Goal: Information Seeking & Learning: Learn about a topic

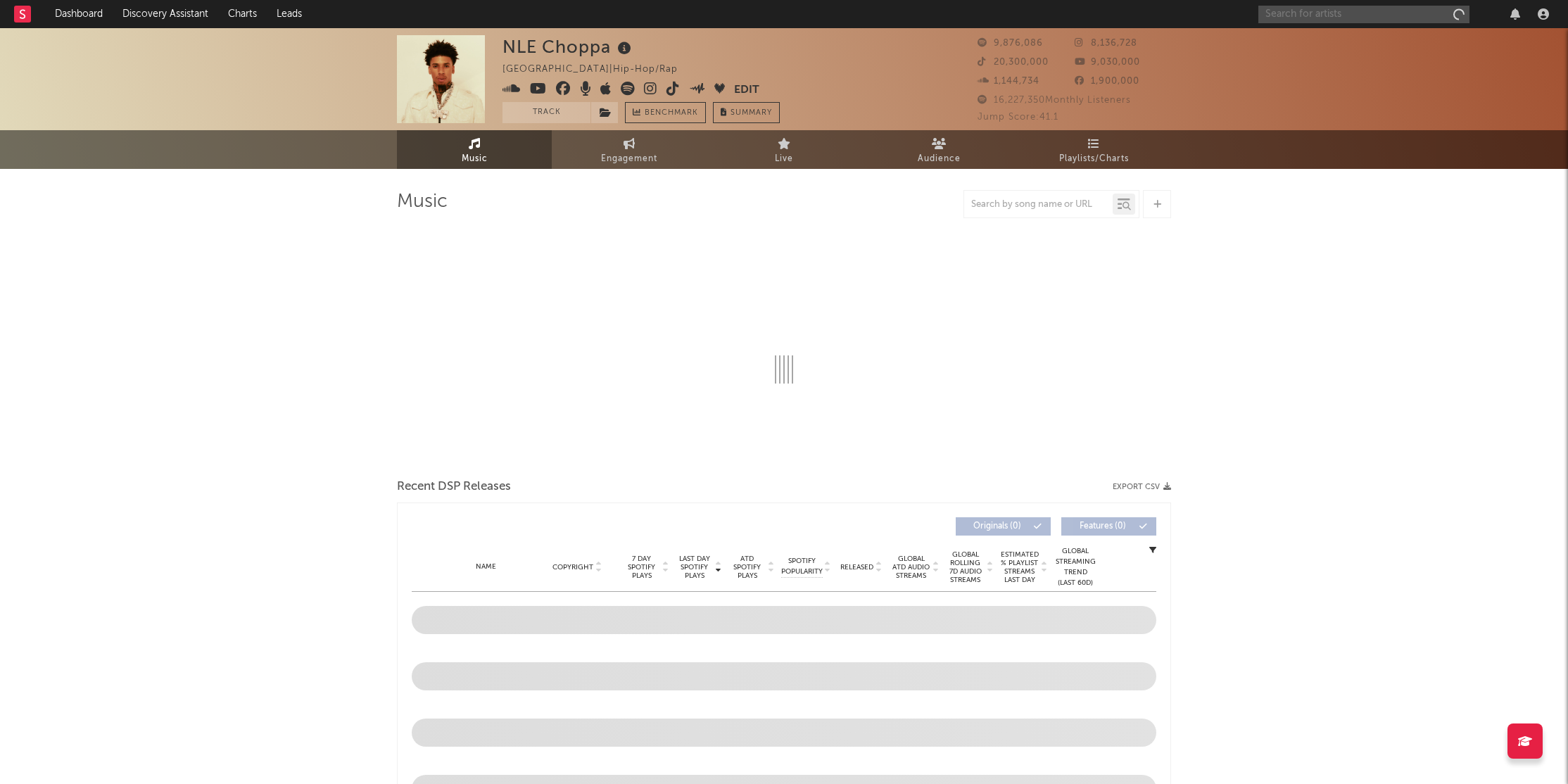
click at [1306, 16] on input "text" at bounding box center [1363, 14] width 211 height 18
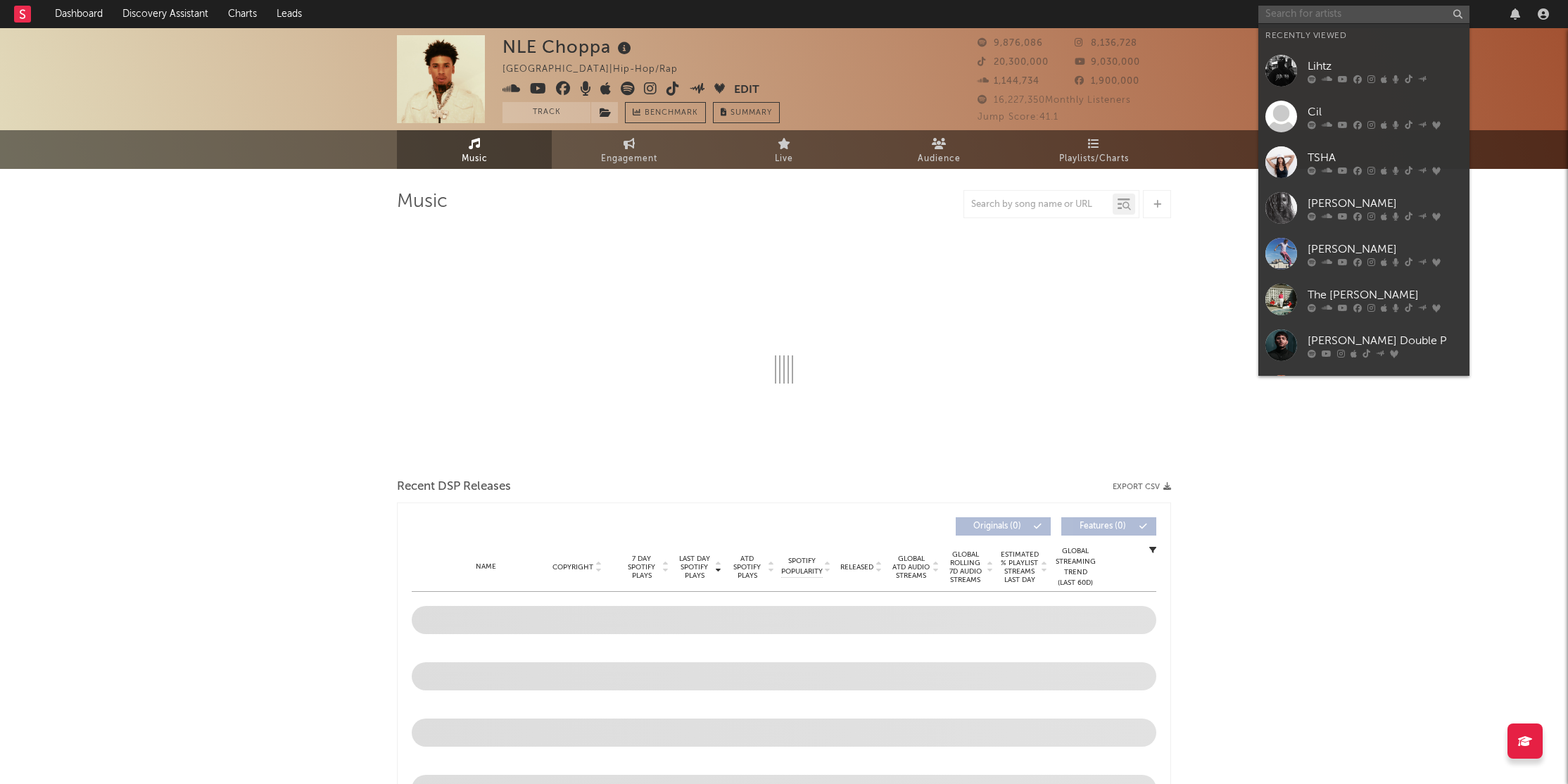
paste input "[URL][DOMAIN_NAME][DATE]"
type input "[URL][DOMAIN_NAME][DATE]"
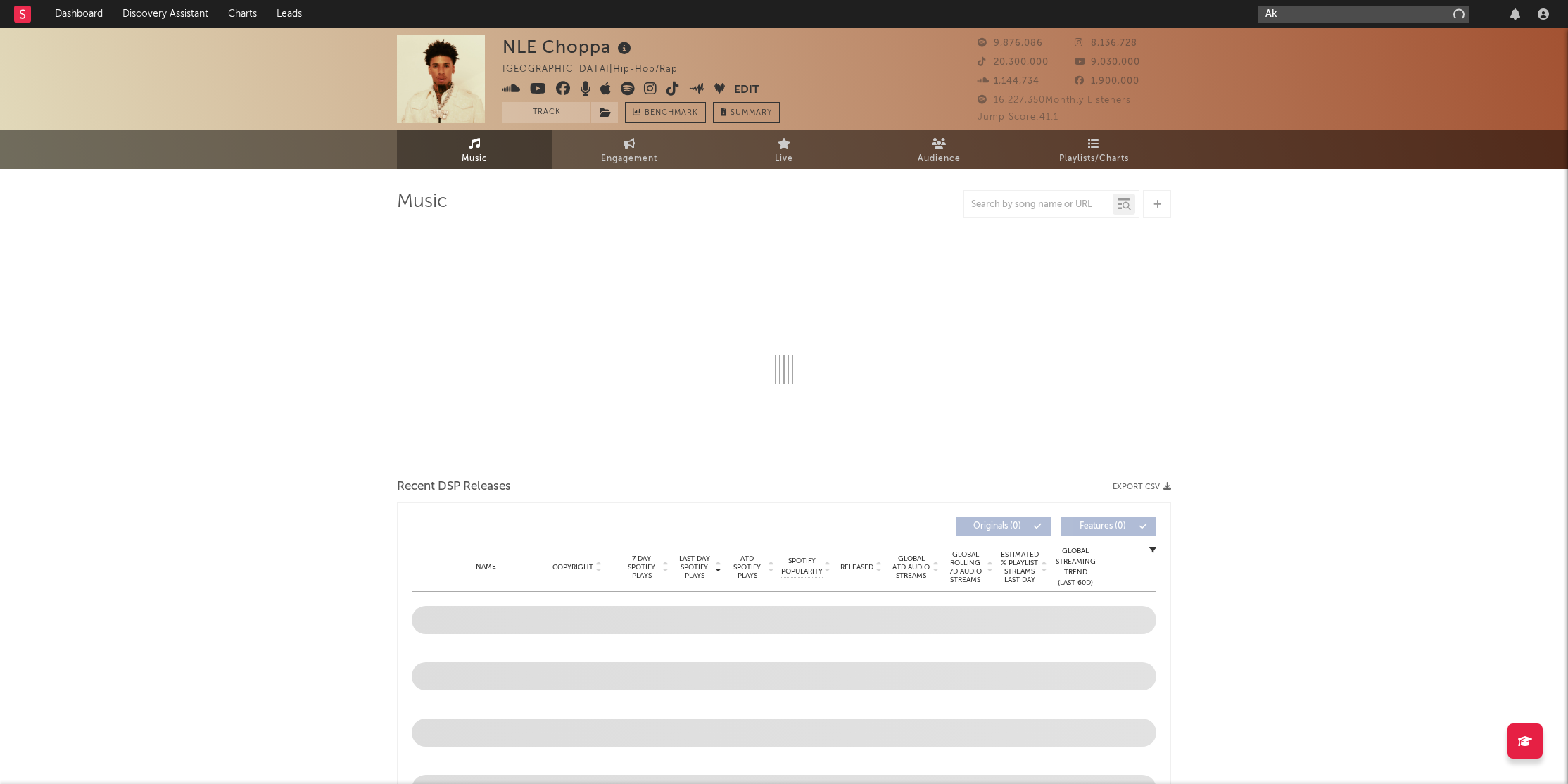
type input "[PERSON_NAME]"
select select "6m"
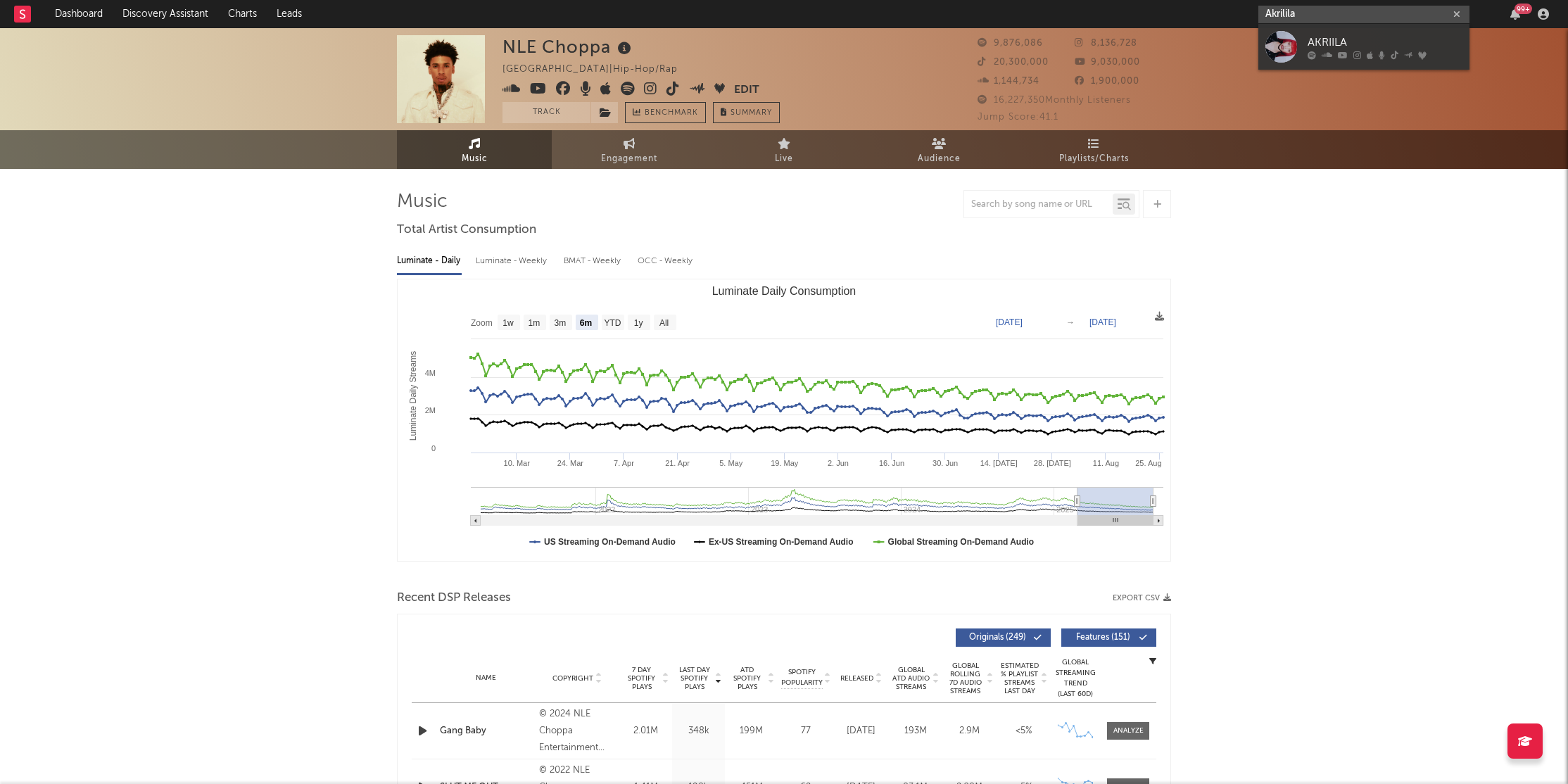
type input "Akrilila"
click at [1305, 37] on link "AKRIILA" at bounding box center [1363, 47] width 211 height 46
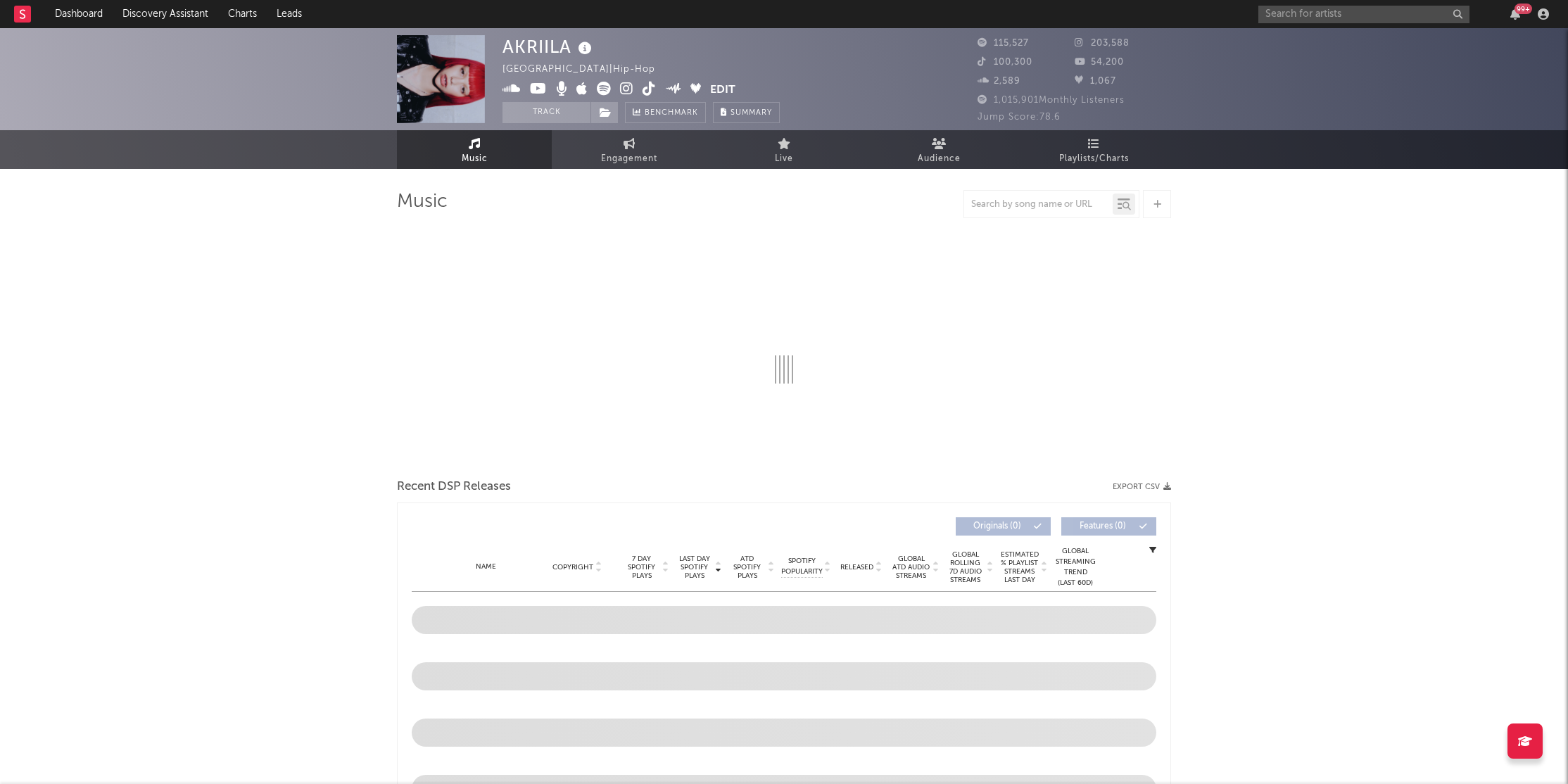
select select "6m"
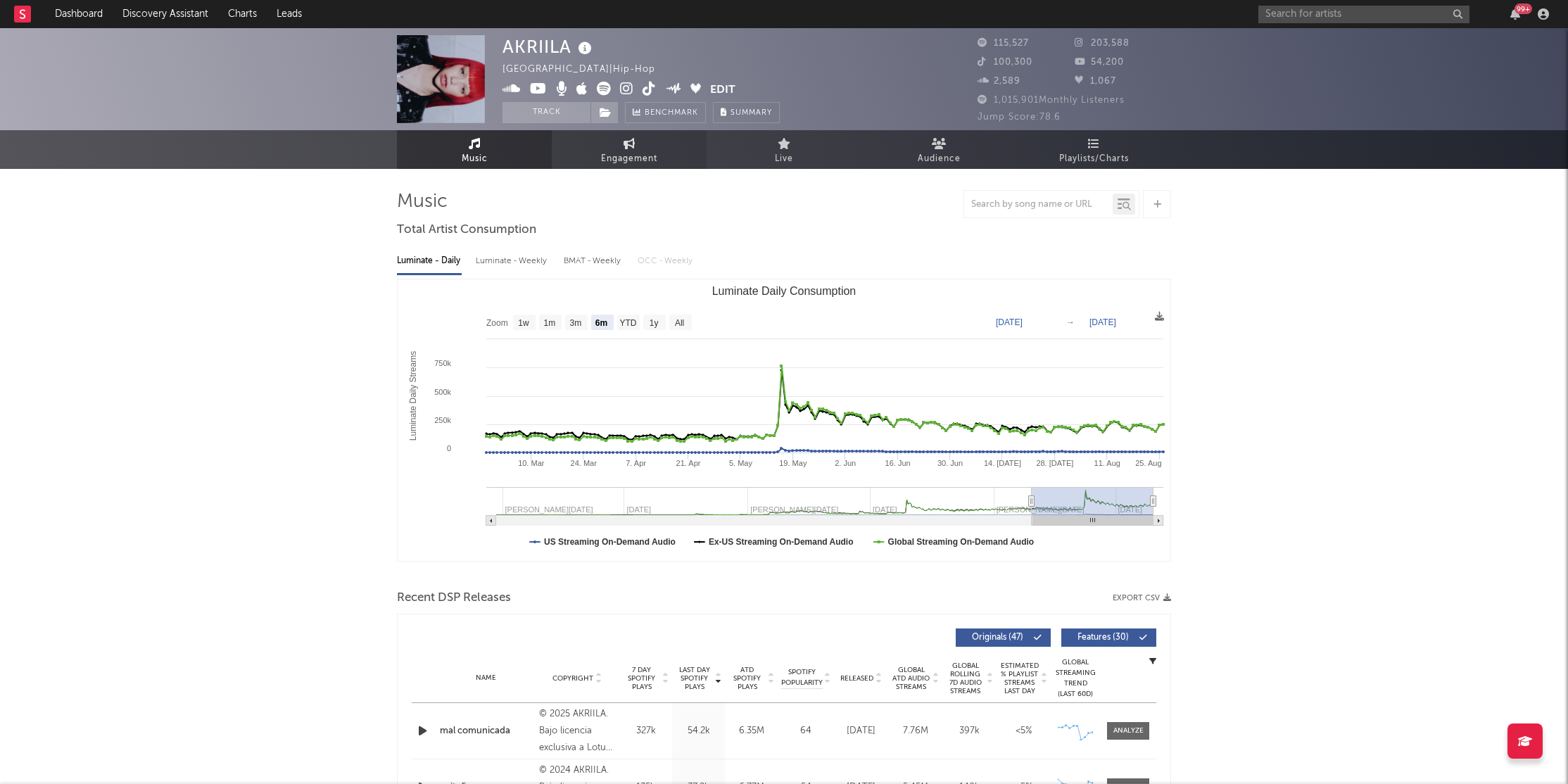
click at [644, 160] on span "Engagement" at bounding box center [629, 159] width 56 height 17
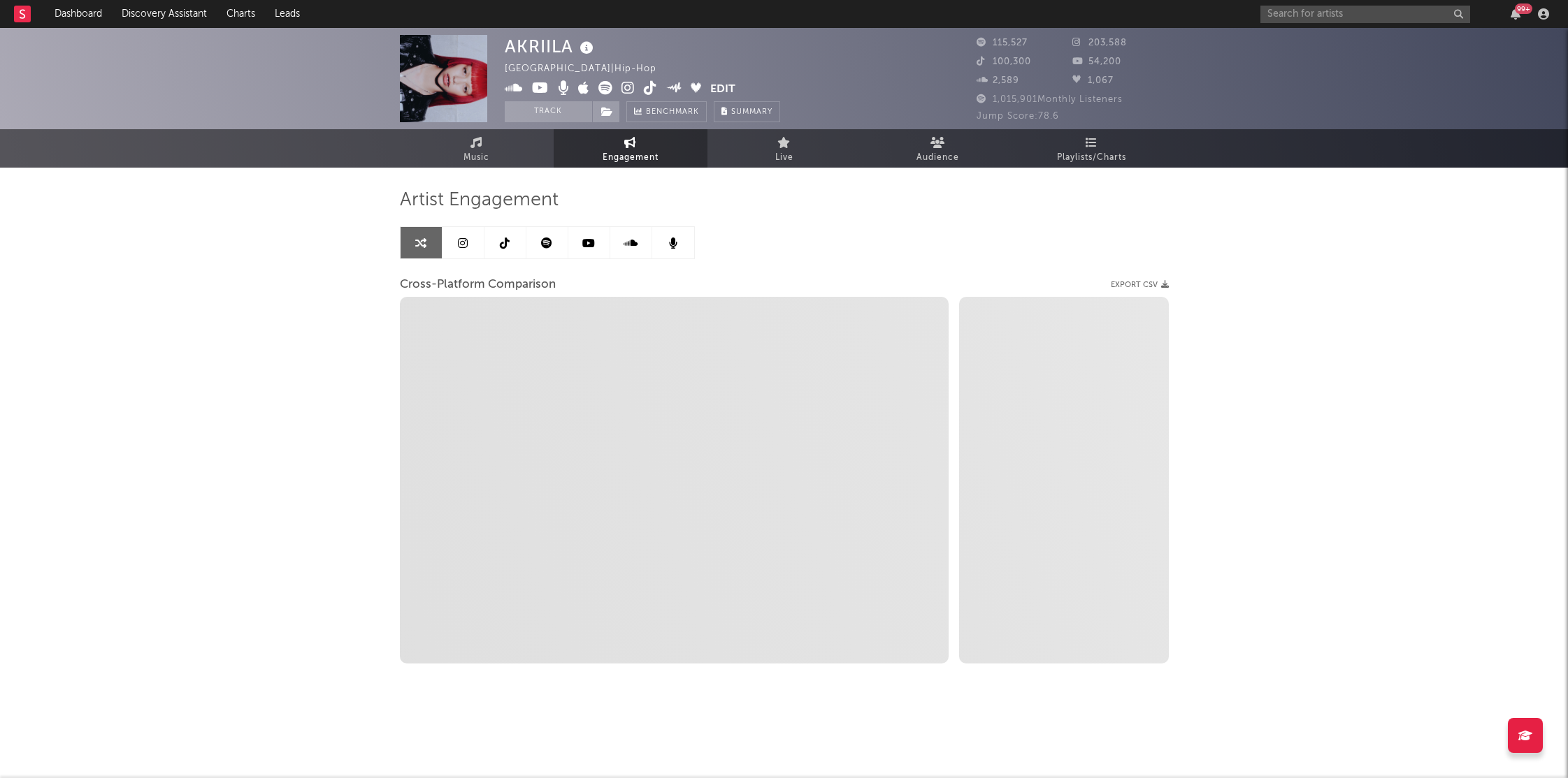
select select "1w"
select select "1m"
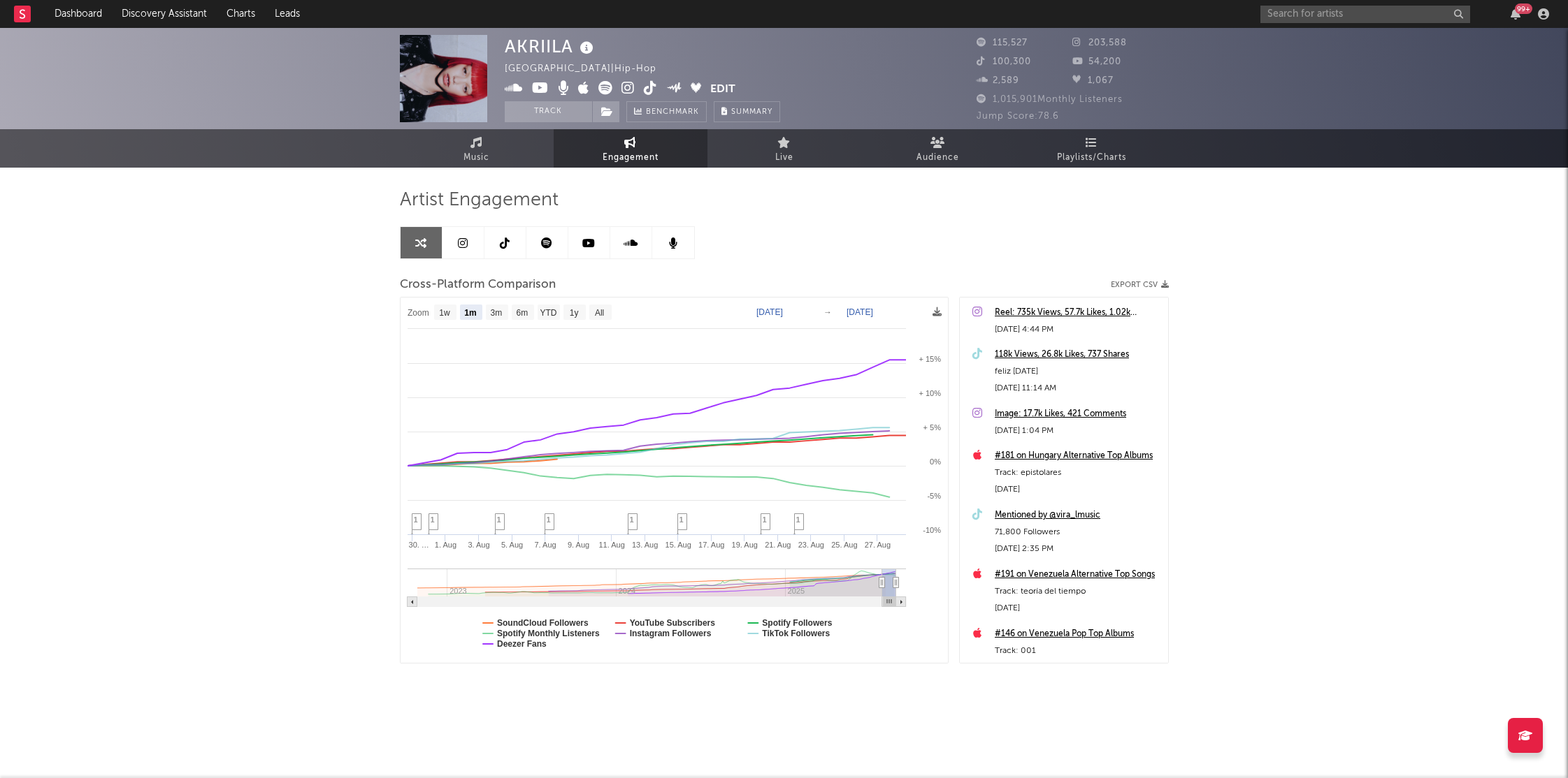
click at [513, 255] on link at bounding box center [505, 242] width 42 height 31
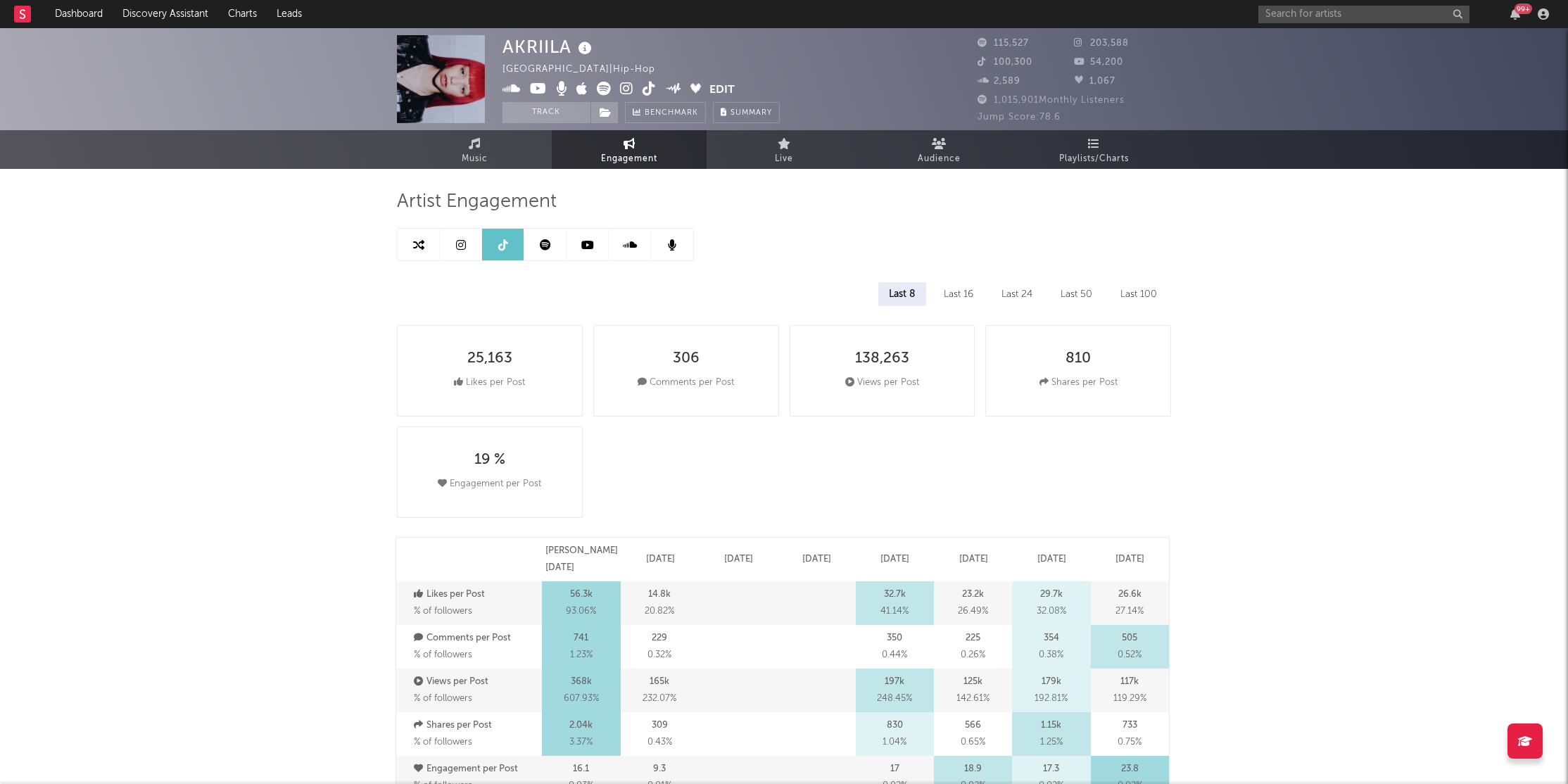
select select "6m"
click at [420, 247] on icon at bounding box center [419, 245] width 11 height 11
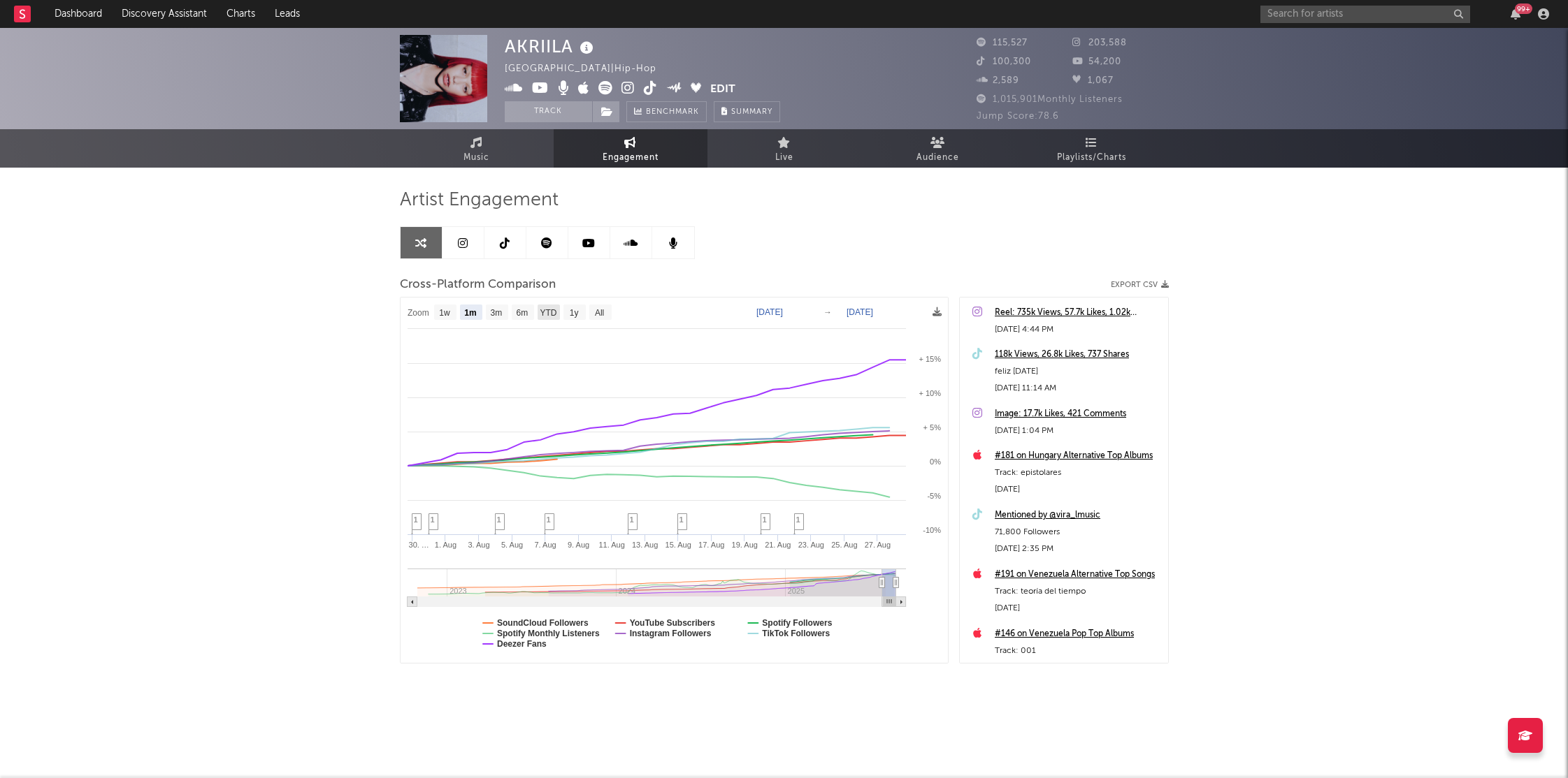
click at [546, 312] on text "YTD" at bounding box center [547, 313] width 17 height 10
select select "YTD"
type input "[DATE]"
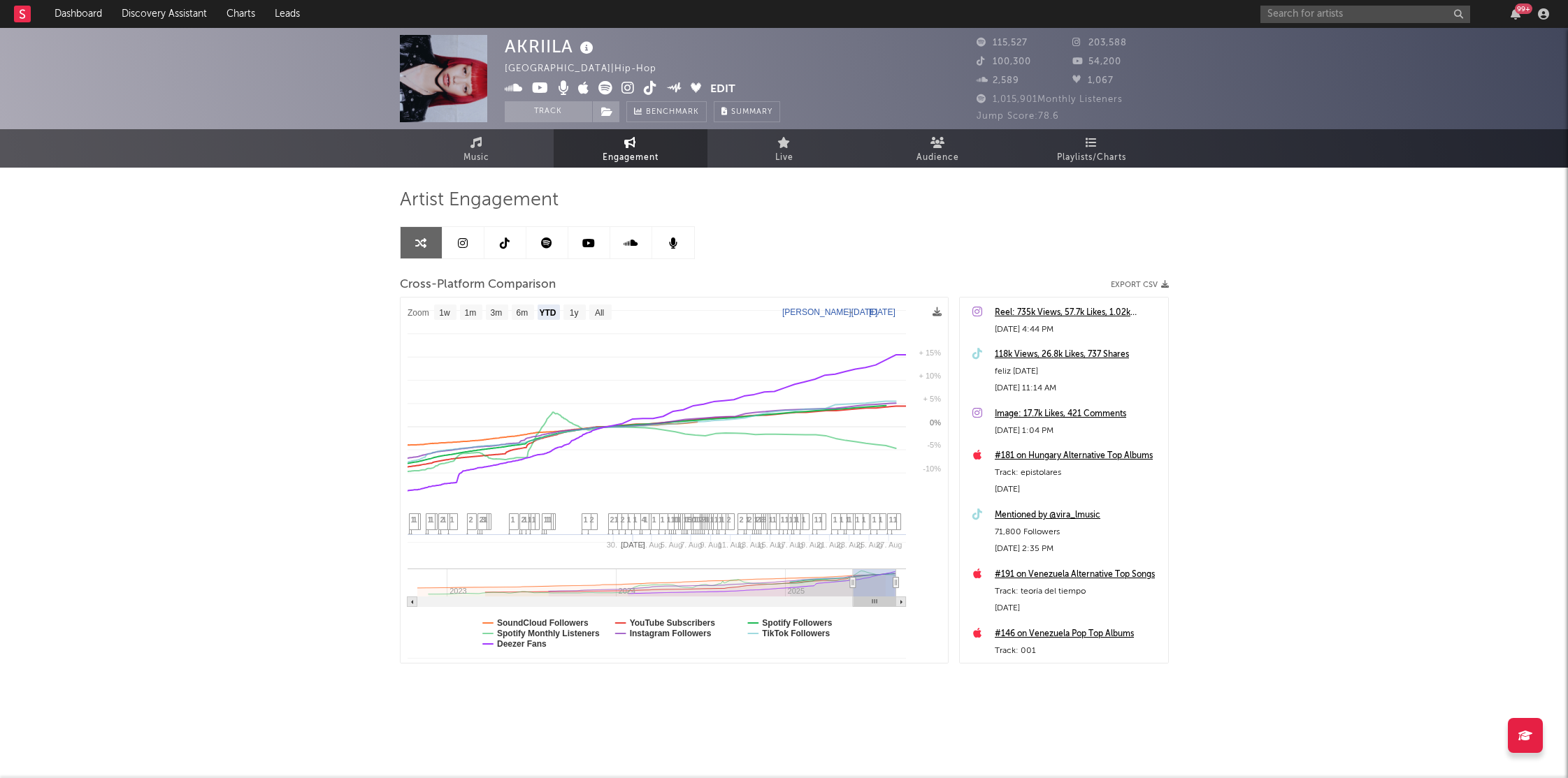
select select "1w"
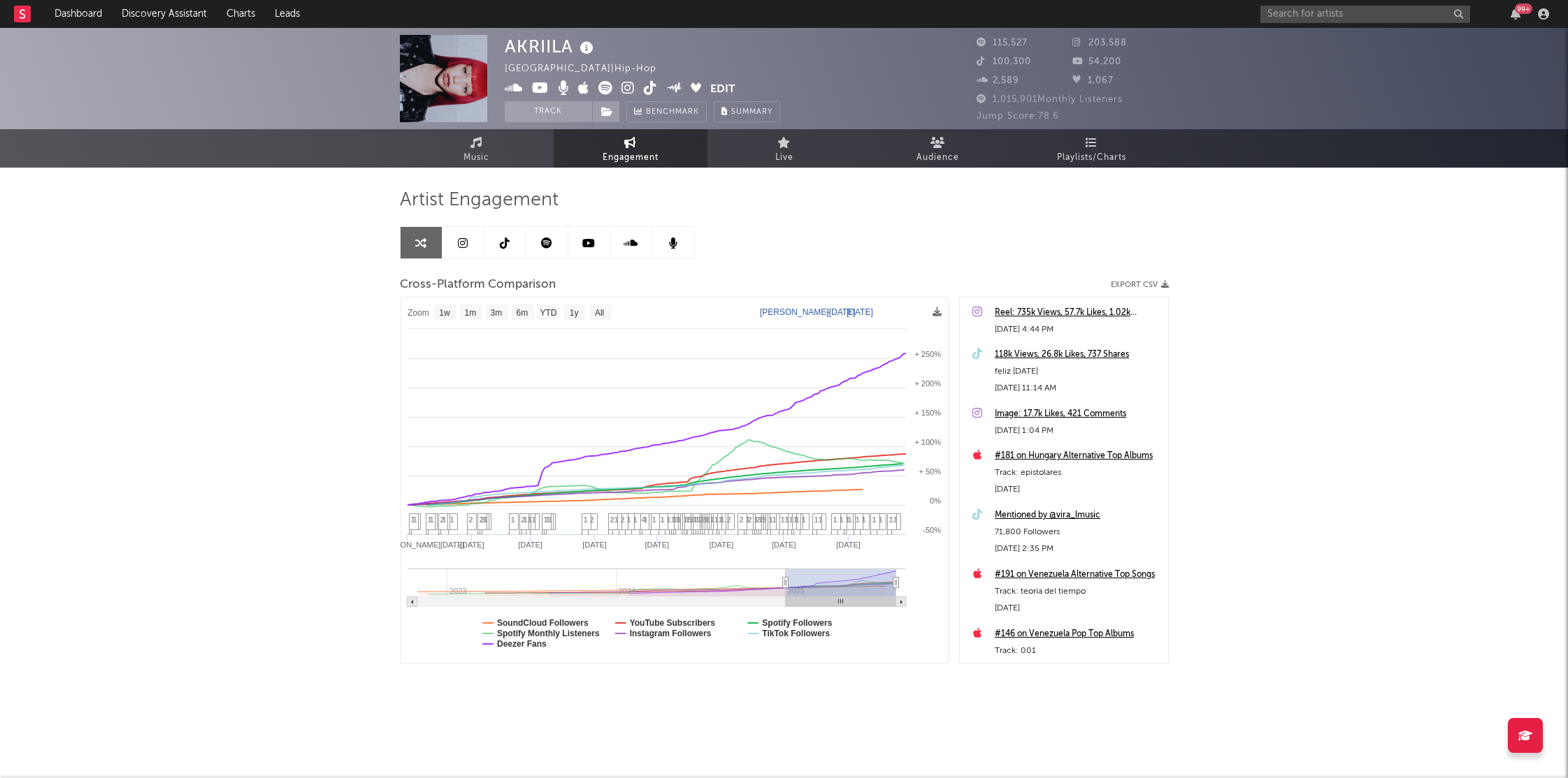
click at [504, 244] on icon at bounding box center [504, 243] width 10 height 11
select select "6m"
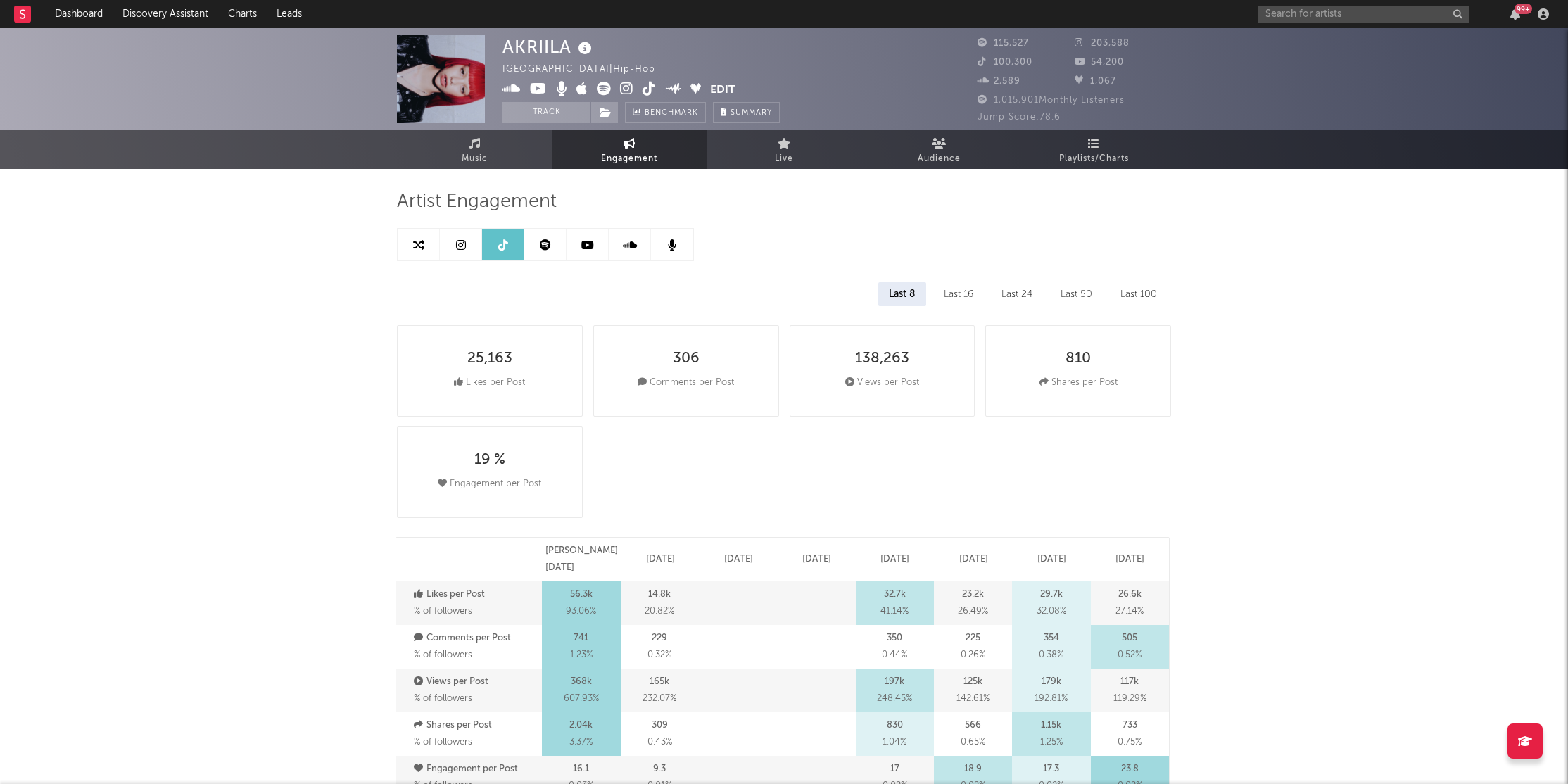
click at [459, 248] on icon at bounding box center [461, 245] width 10 height 11
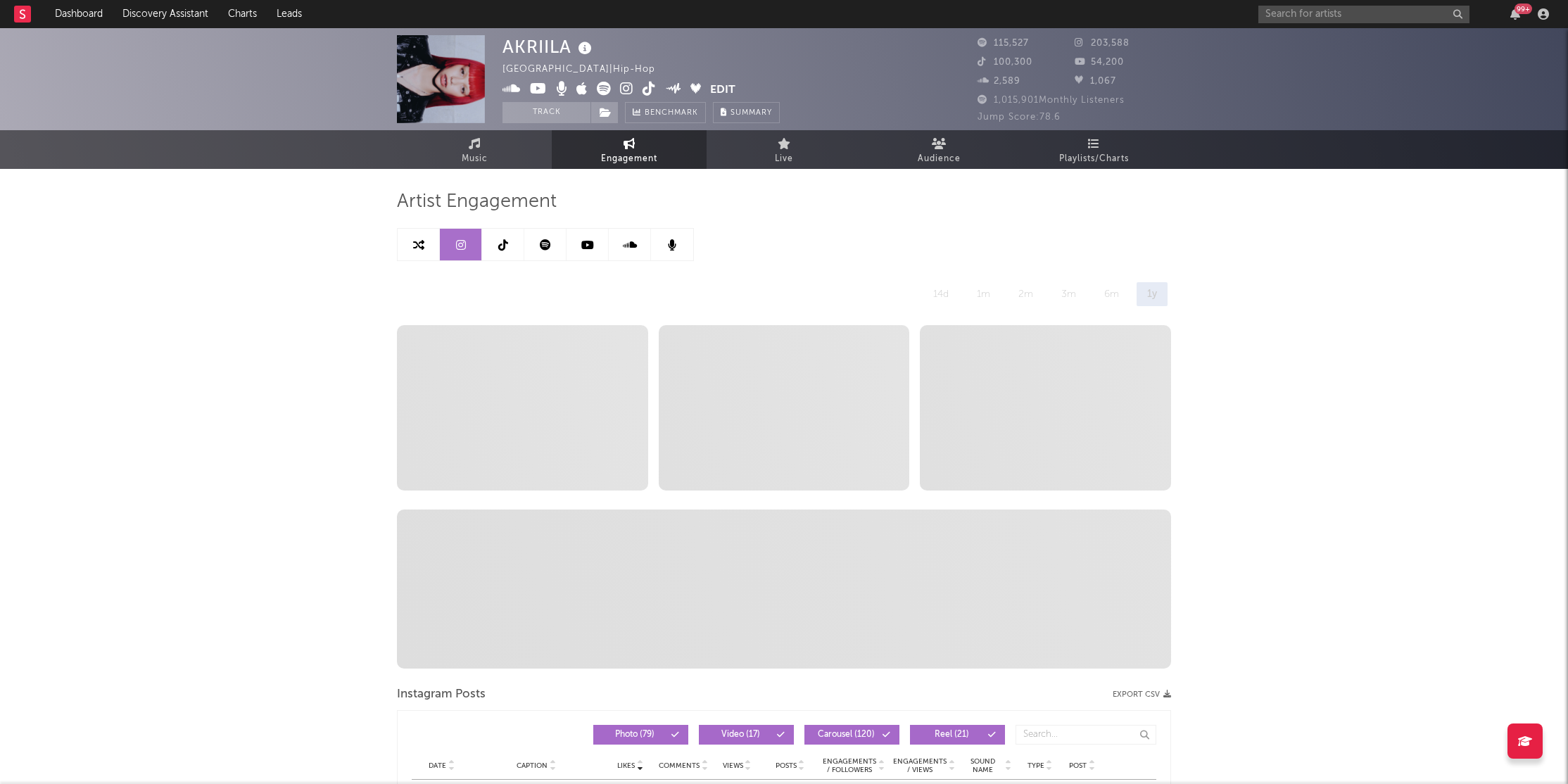
select select "6m"
